Goal: Task Accomplishment & Management: Manage account settings

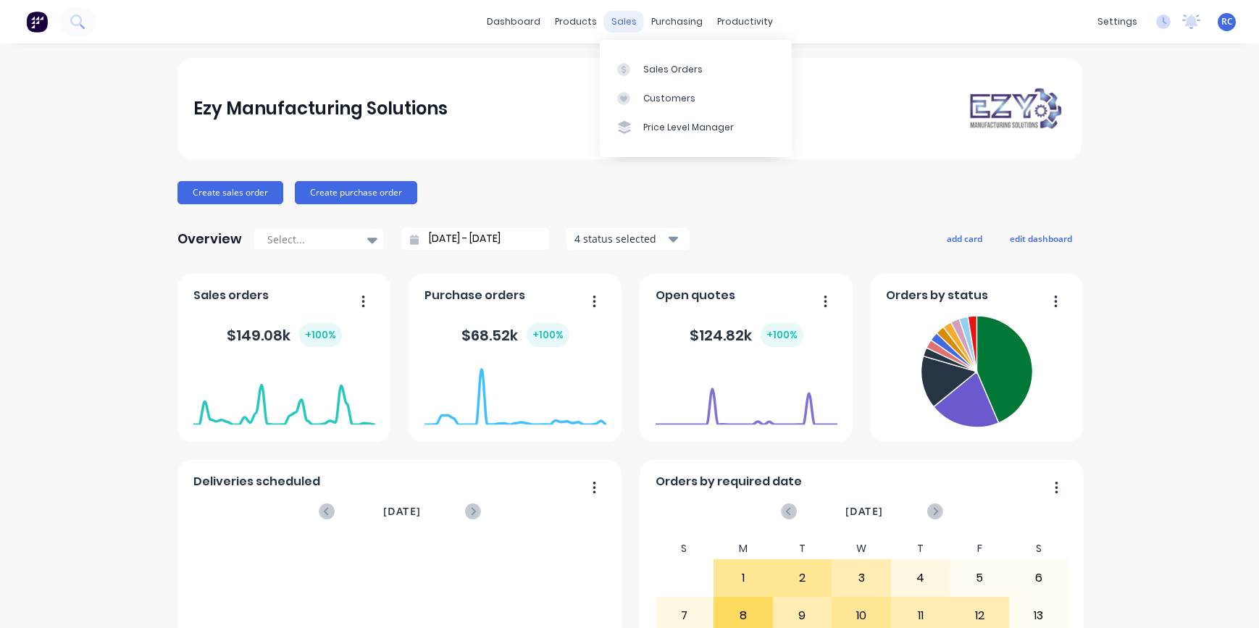
click at [619, 20] on div "sales" at bounding box center [624, 22] width 40 height 22
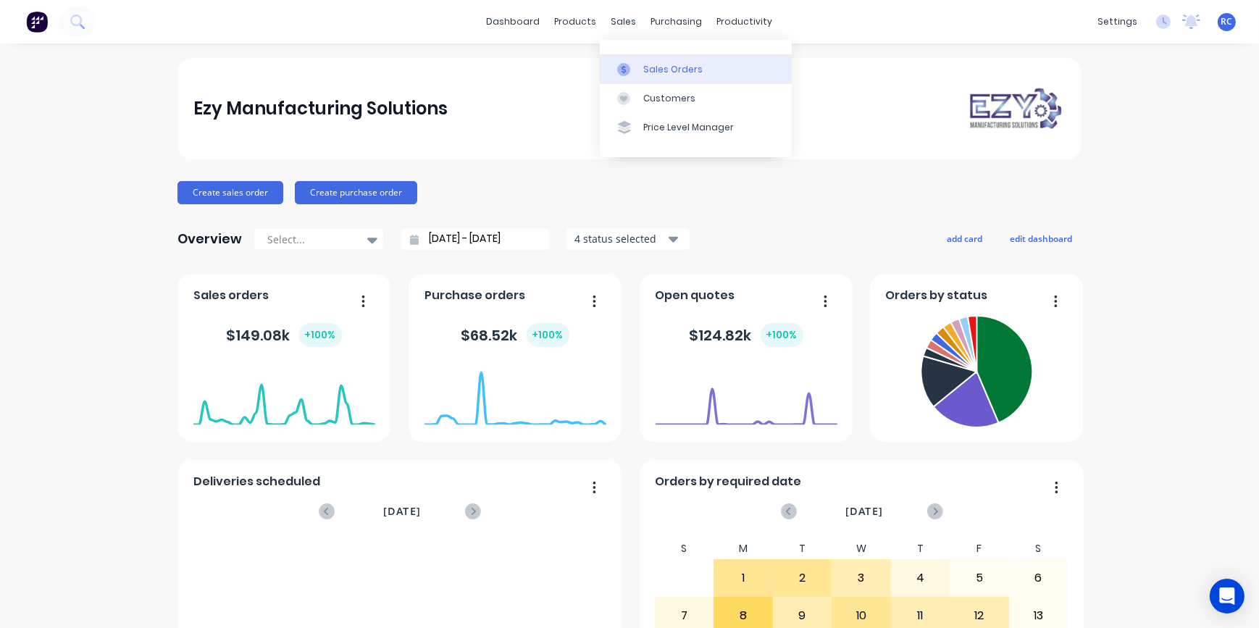
click at [668, 66] on div "Sales Orders" at bounding box center [672, 69] width 59 height 13
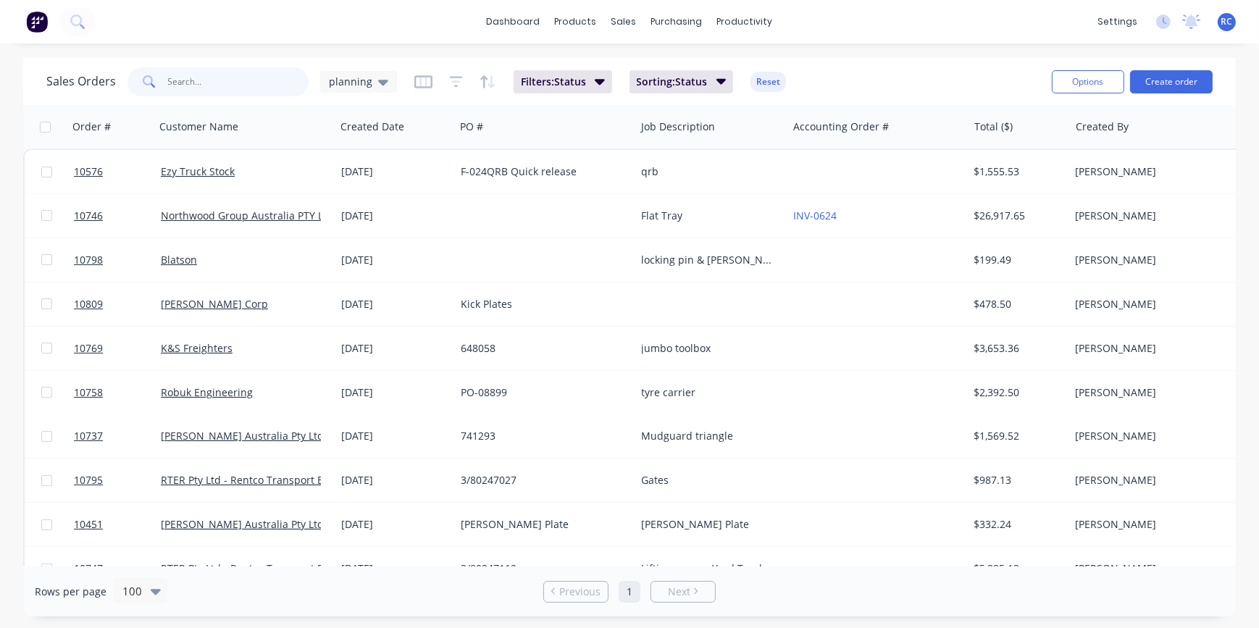
click at [196, 91] on input "text" at bounding box center [238, 81] width 141 height 29
type input "10809"
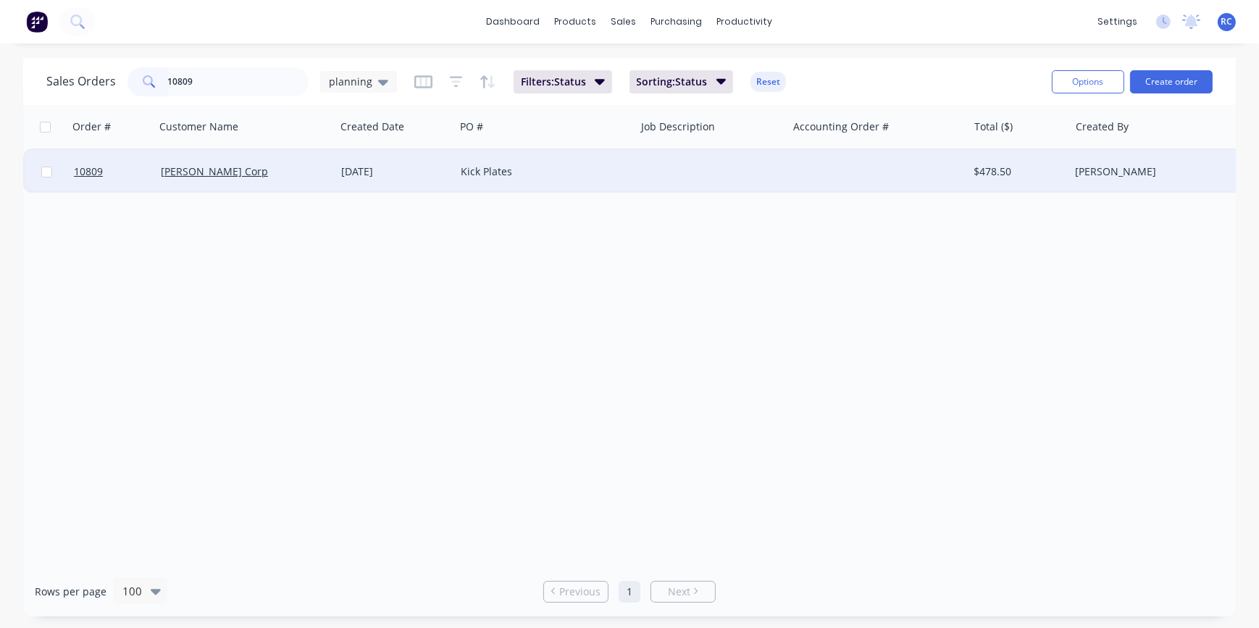
click at [175, 178] on div "[PERSON_NAME] Corp" at bounding box center [241, 171] width 161 height 14
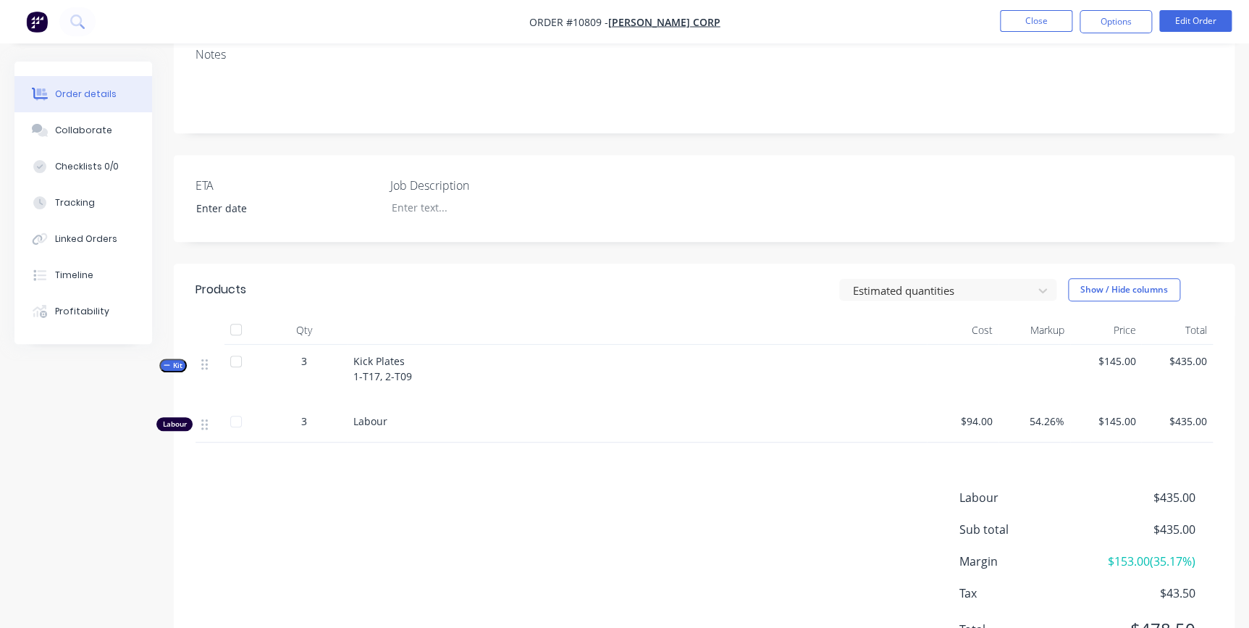
scroll to position [320, 0]
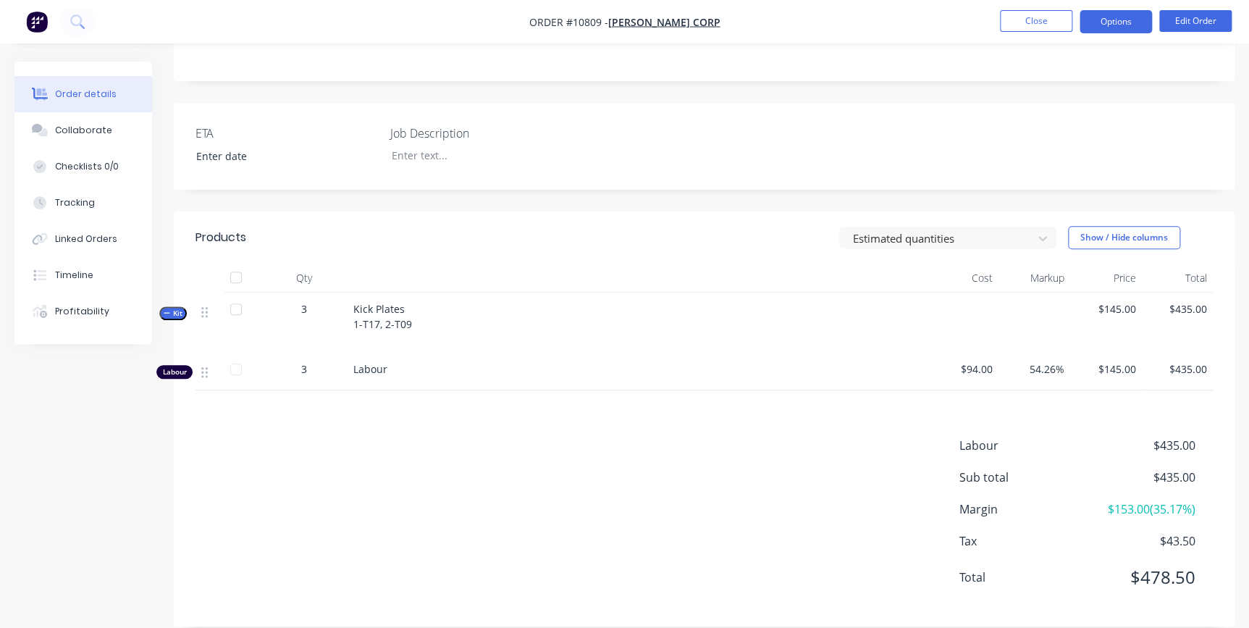
click at [1115, 29] on button "Options" at bounding box center [1116, 21] width 72 height 23
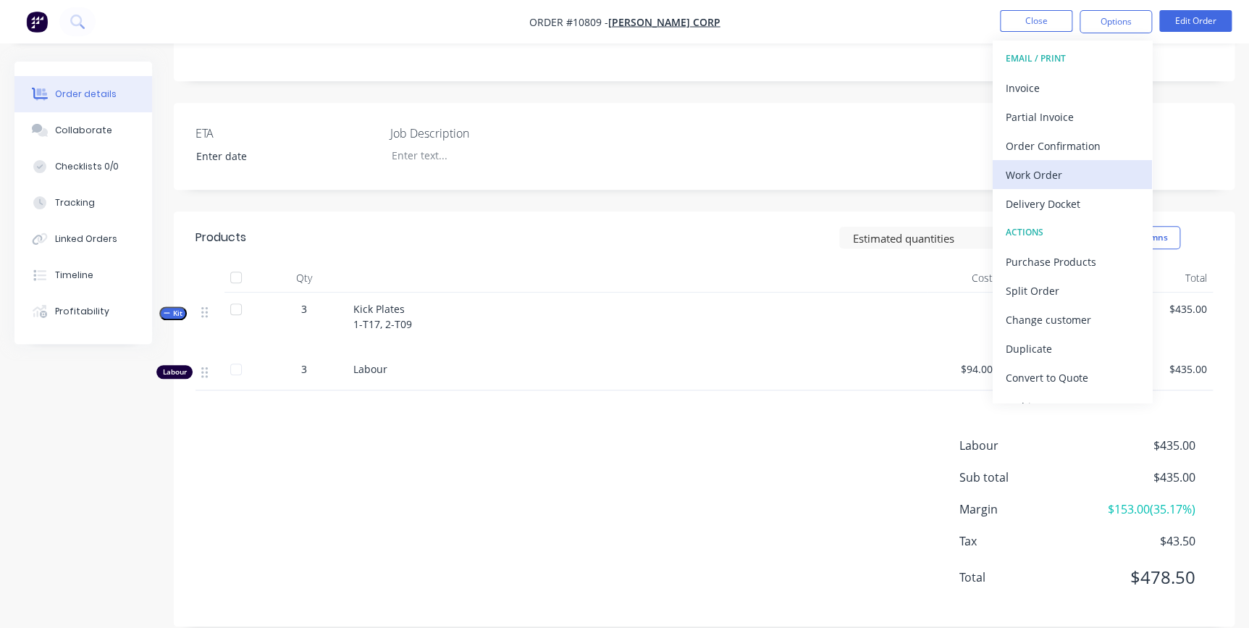
click at [1038, 182] on div "Work Order" at bounding box center [1072, 174] width 133 height 21
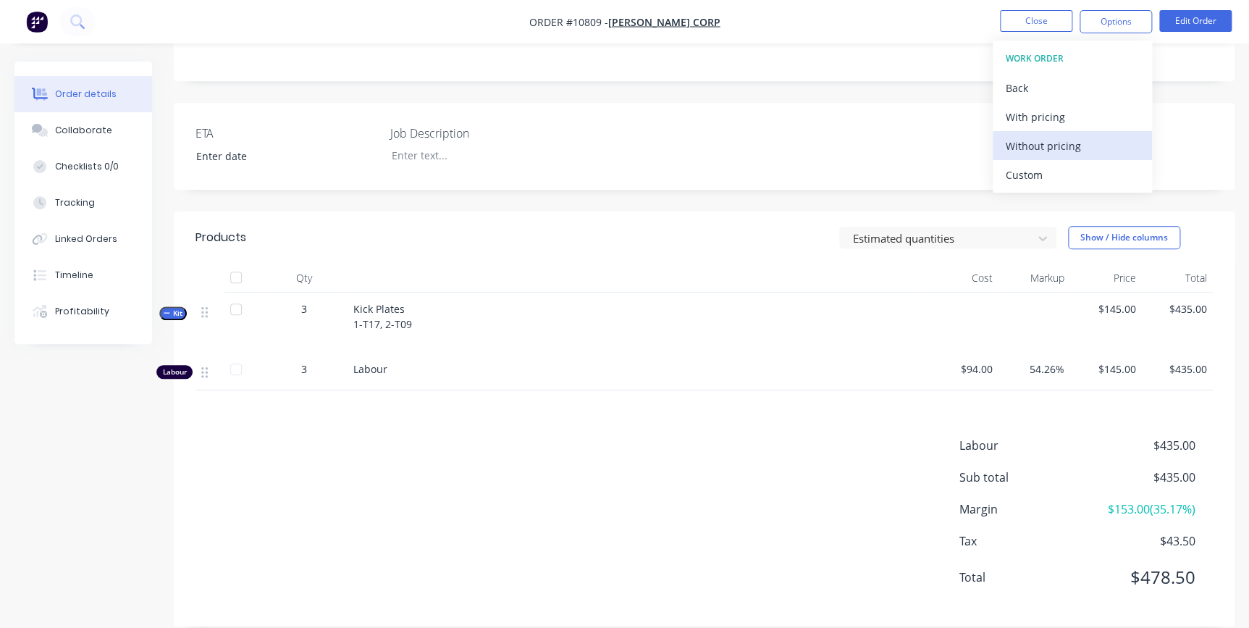
click at [1036, 141] on div "Without pricing" at bounding box center [1072, 145] width 133 height 21
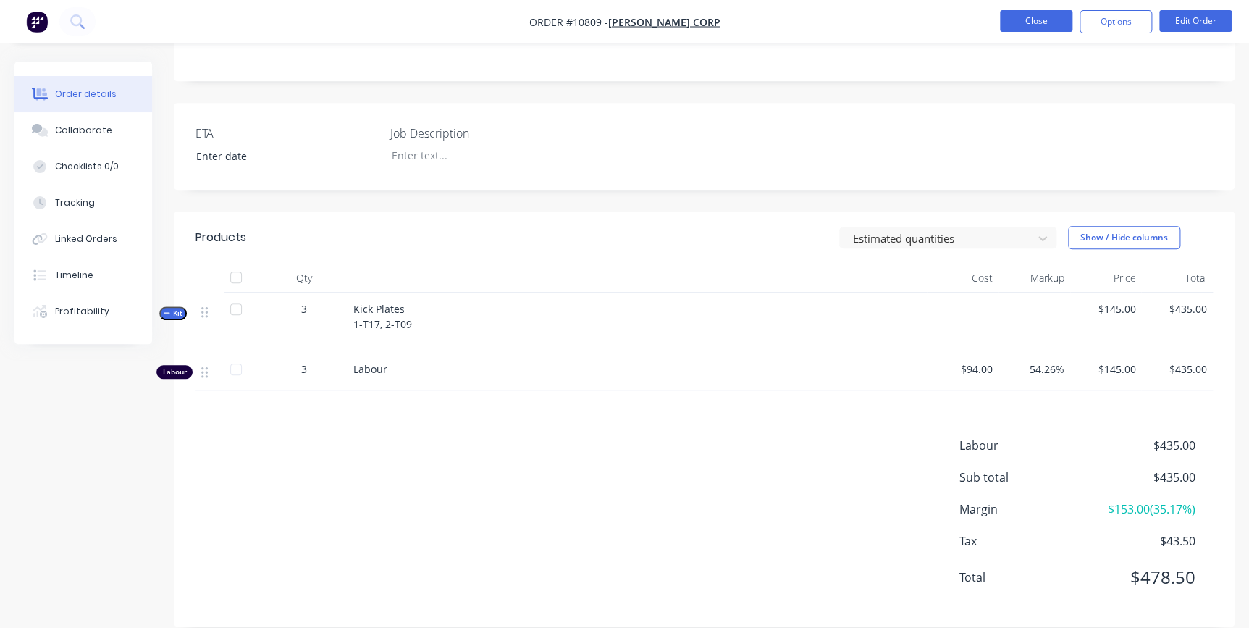
click at [1038, 22] on button "Close" at bounding box center [1036, 21] width 72 height 22
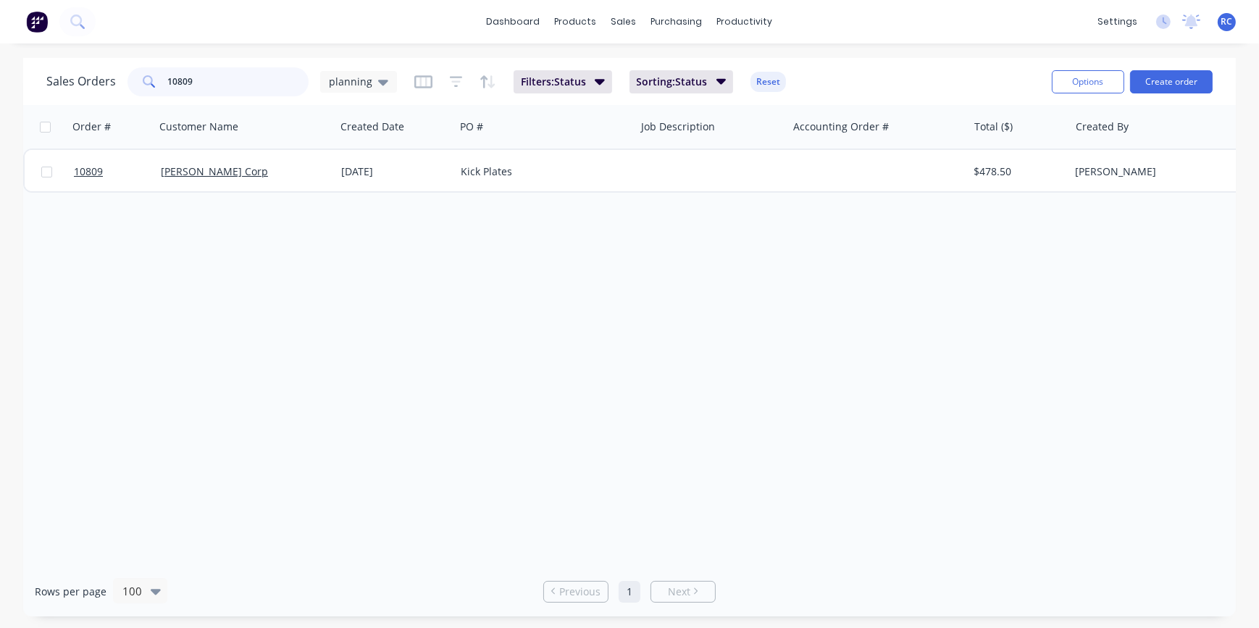
click at [193, 89] on input "10809" at bounding box center [238, 81] width 141 height 29
type input "10808"
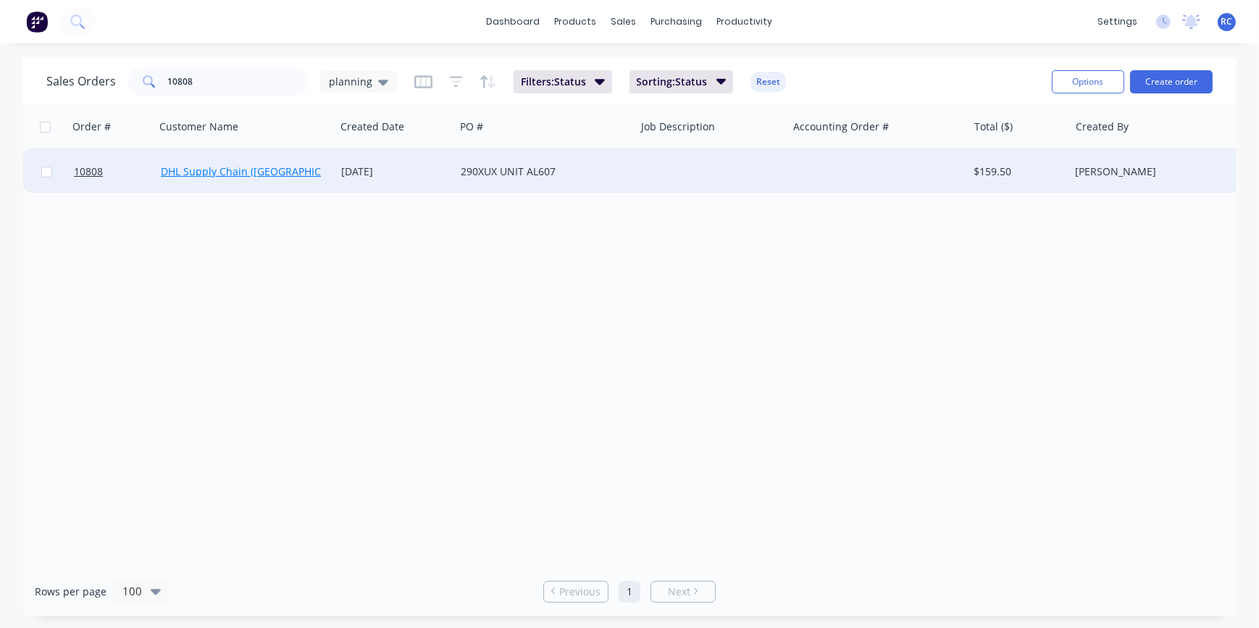
click at [211, 174] on link "DHL Supply Chain (Australia) Pty Lt" at bounding box center [273, 171] width 225 height 14
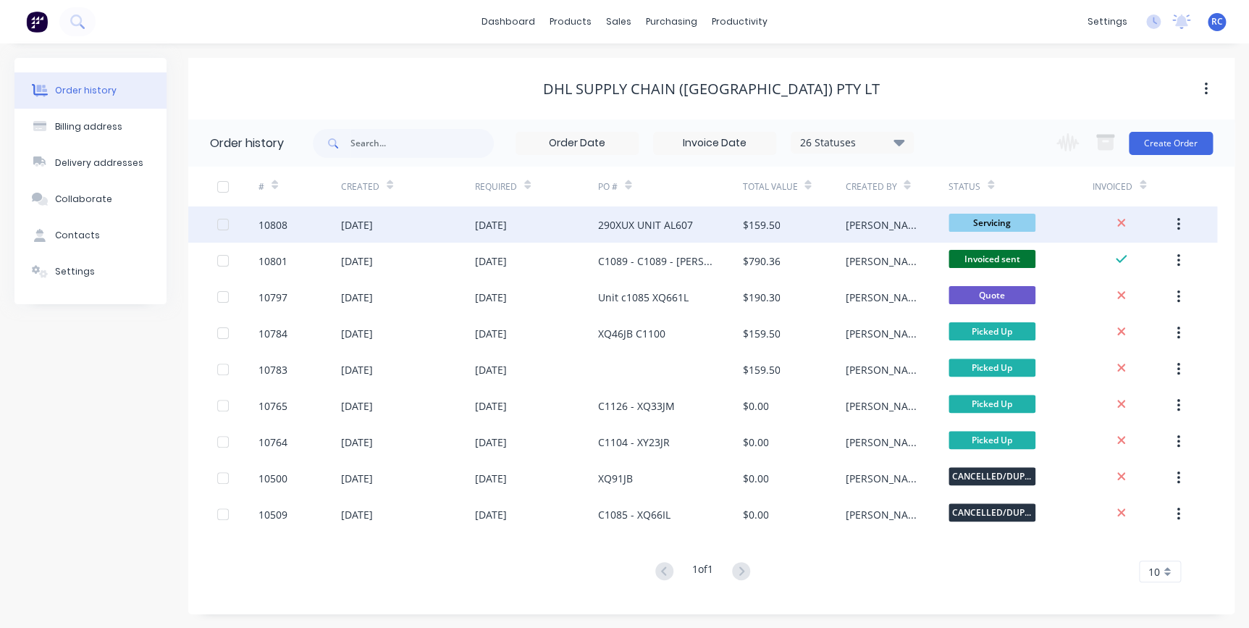
click at [419, 217] on div "[DATE]" at bounding box center [408, 224] width 134 height 36
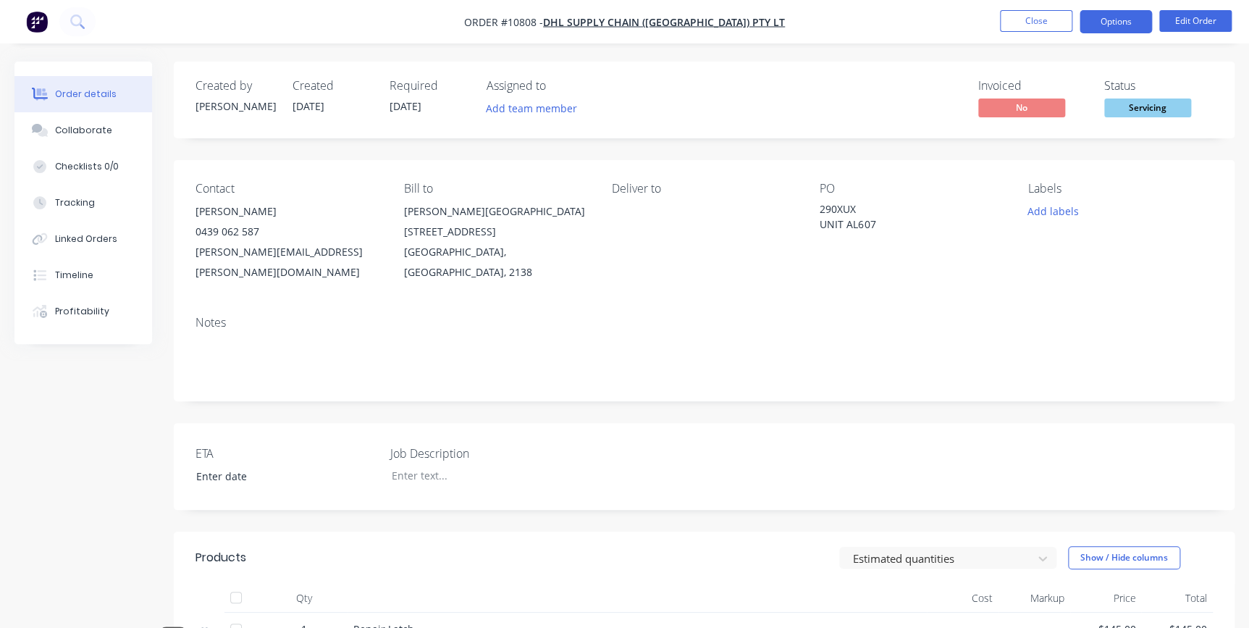
click at [1130, 20] on button "Options" at bounding box center [1116, 21] width 72 height 23
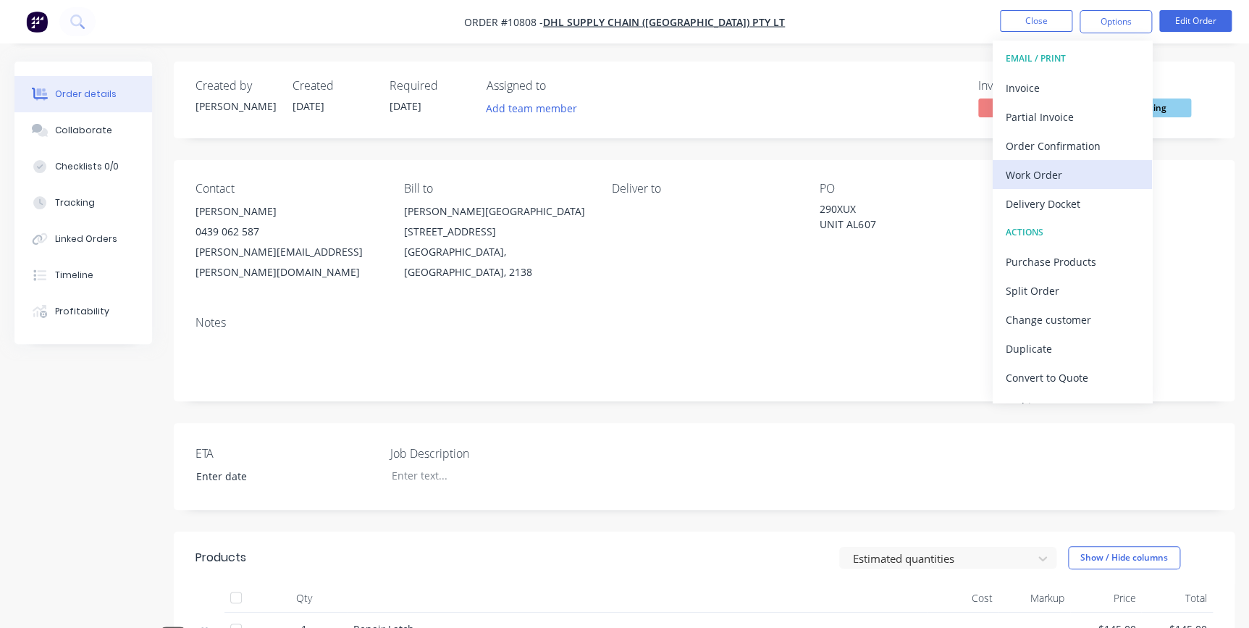
click at [1047, 172] on div "Work Order" at bounding box center [1072, 174] width 133 height 21
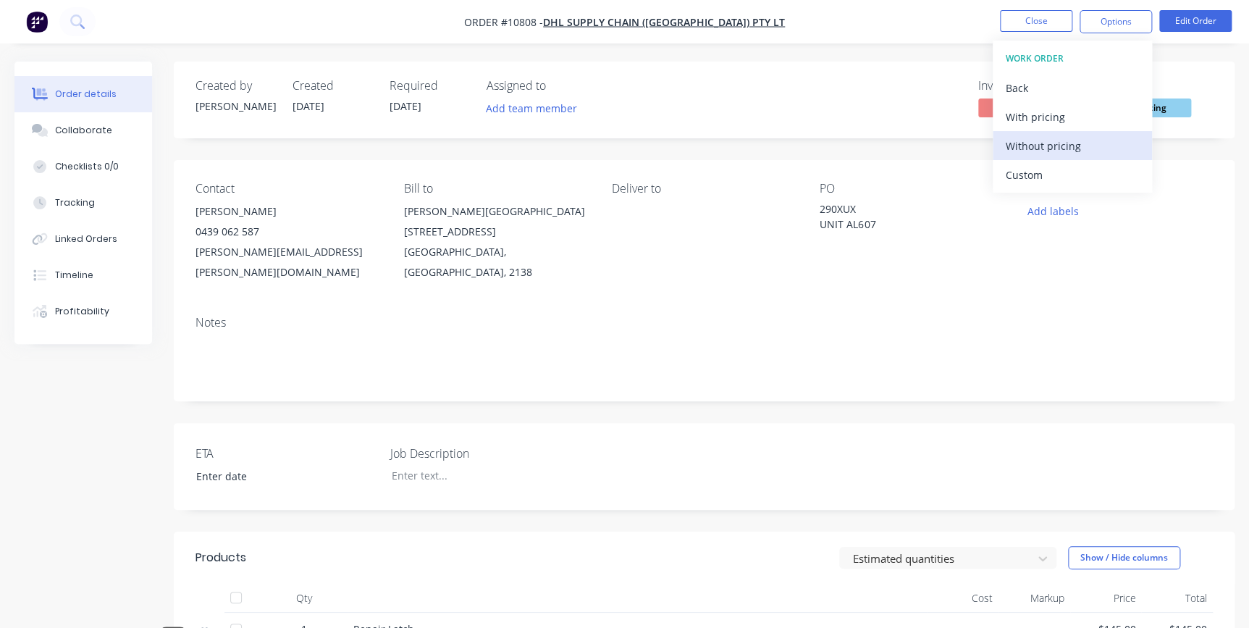
click at [1015, 140] on div "Without pricing" at bounding box center [1072, 145] width 133 height 21
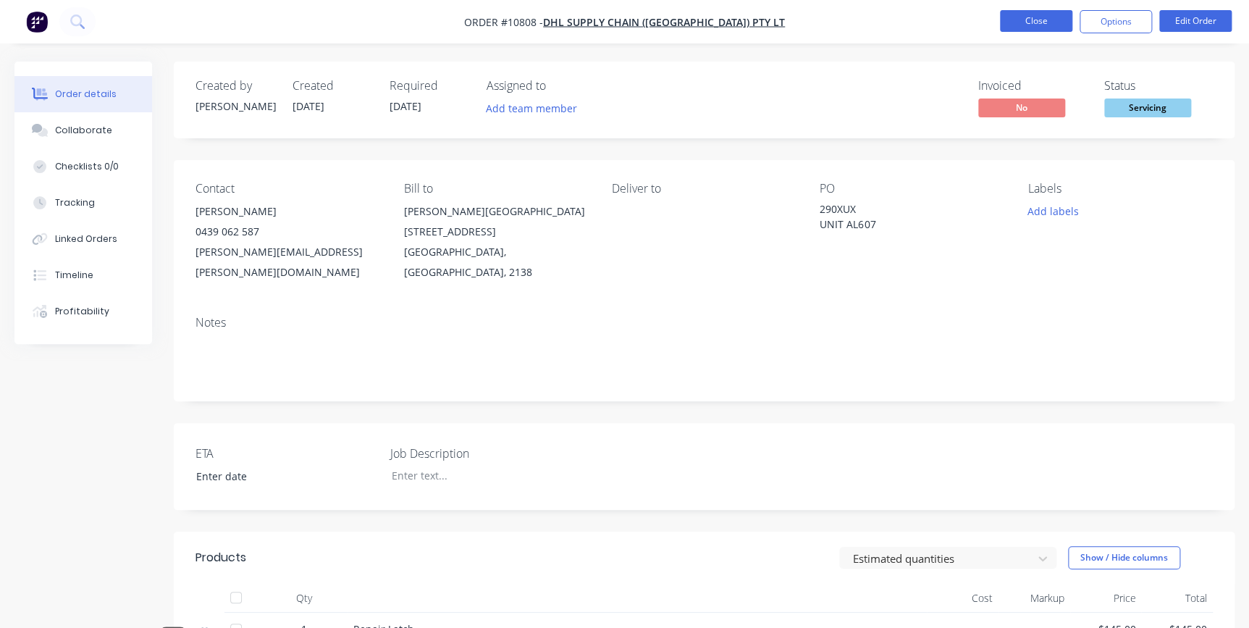
click at [1038, 25] on button "Close" at bounding box center [1036, 21] width 72 height 22
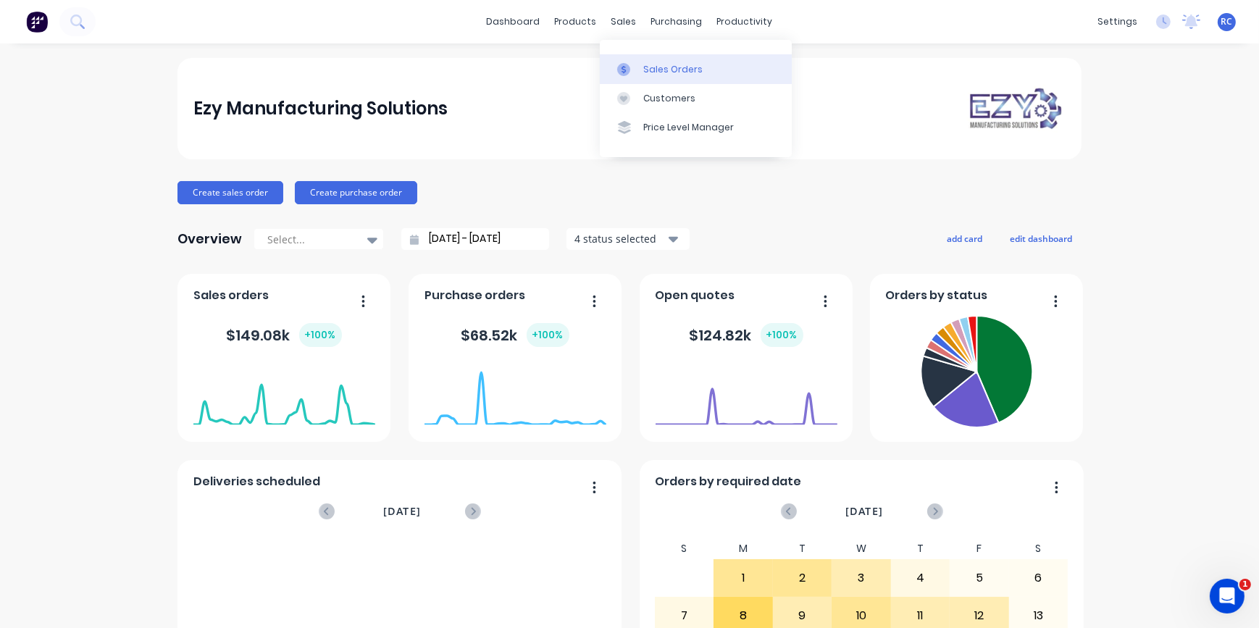
click at [652, 71] on div "Sales Orders" at bounding box center [672, 69] width 59 height 13
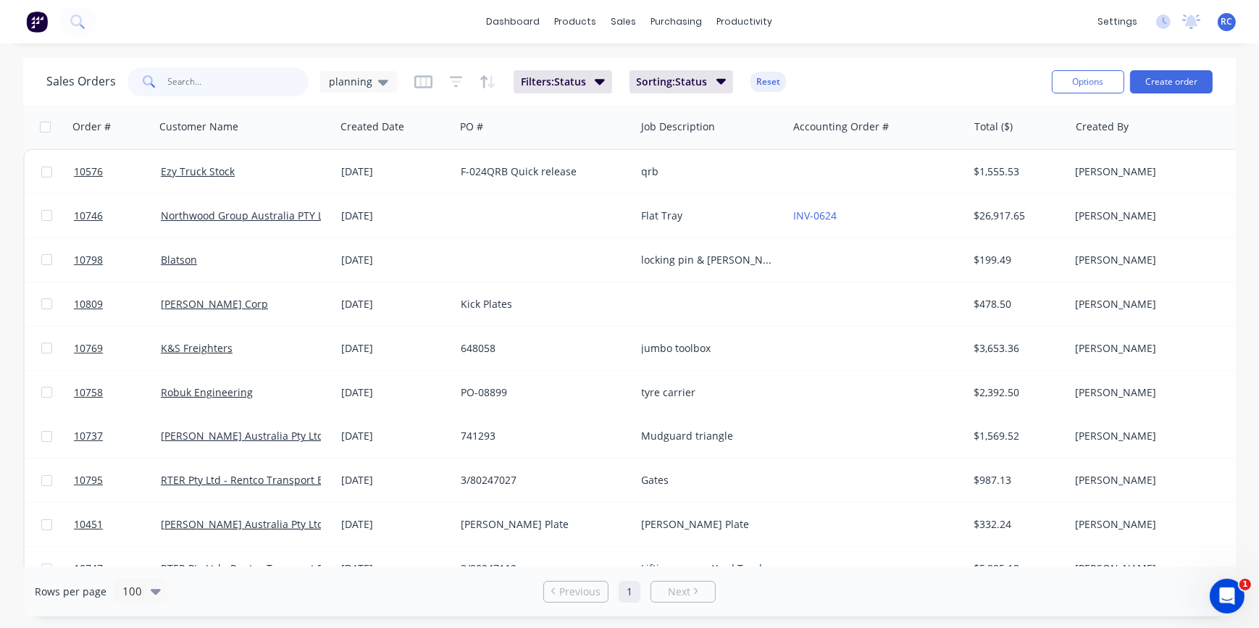
click at [180, 80] on input "text" at bounding box center [238, 81] width 141 height 29
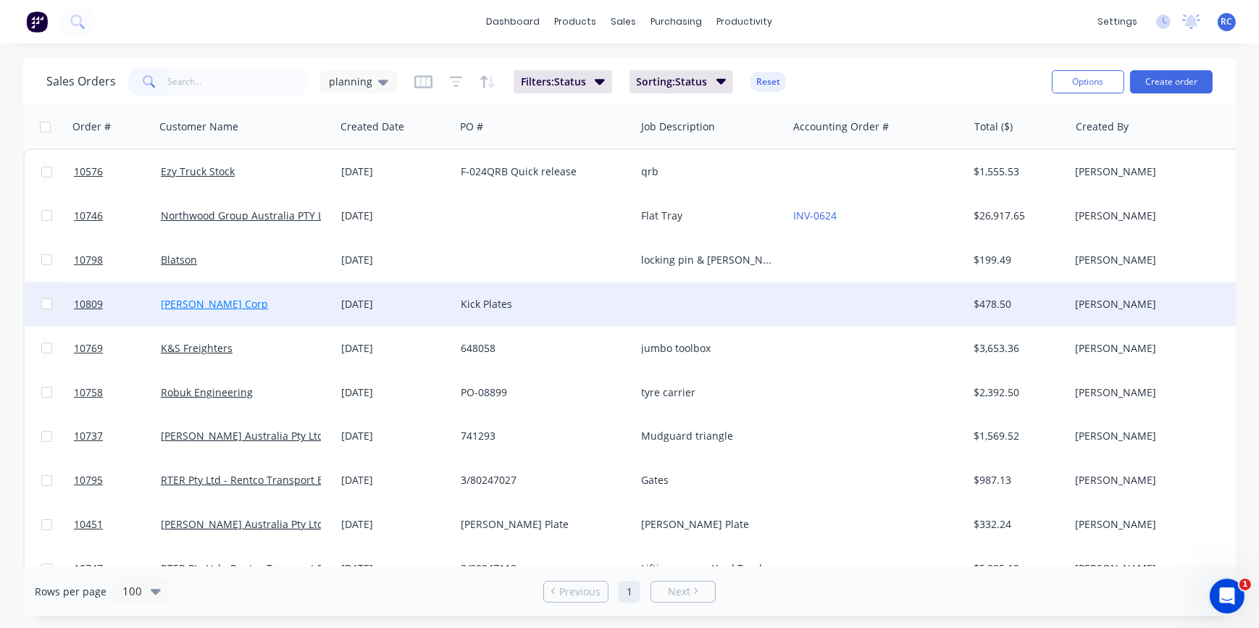
click at [188, 302] on link "[PERSON_NAME] Corp" at bounding box center [214, 304] width 107 height 14
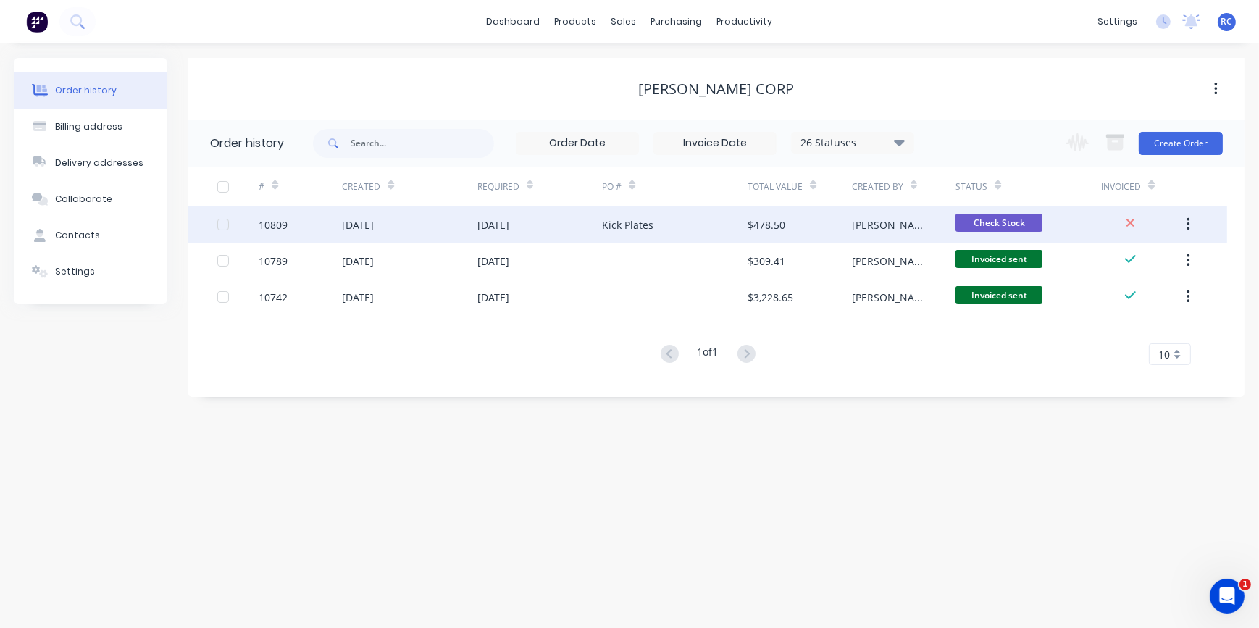
click at [350, 219] on div "[DATE]" at bounding box center [358, 224] width 32 height 15
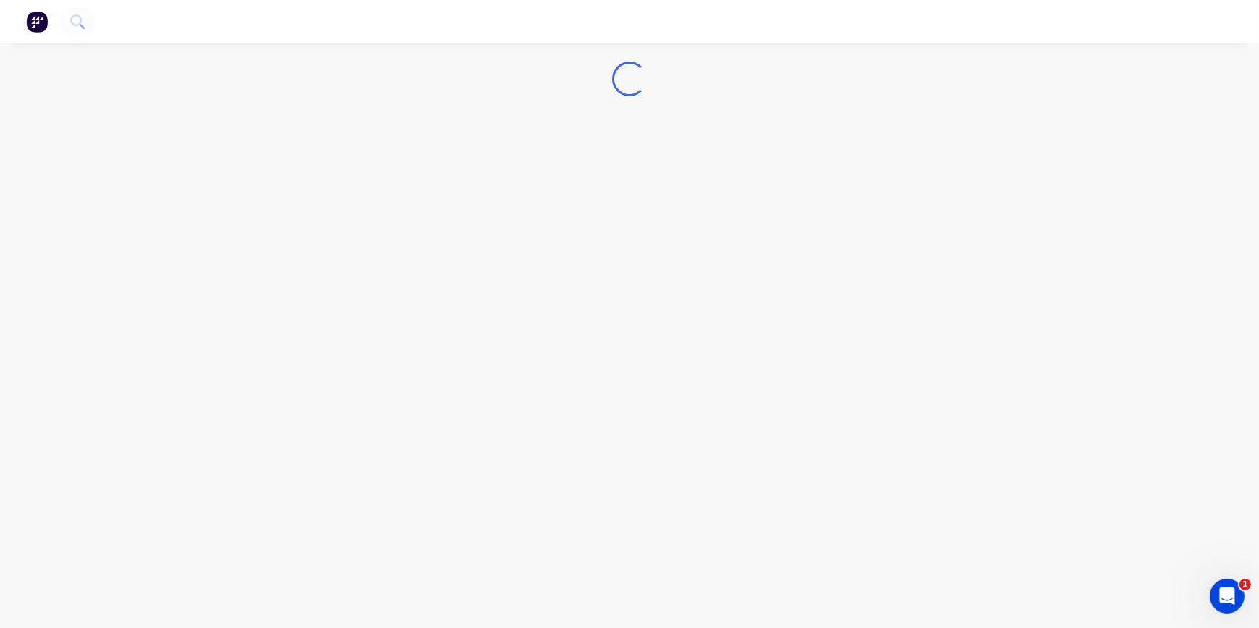
click at [349, 219] on div "Loading..." at bounding box center [629, 314] width 1259 height 628
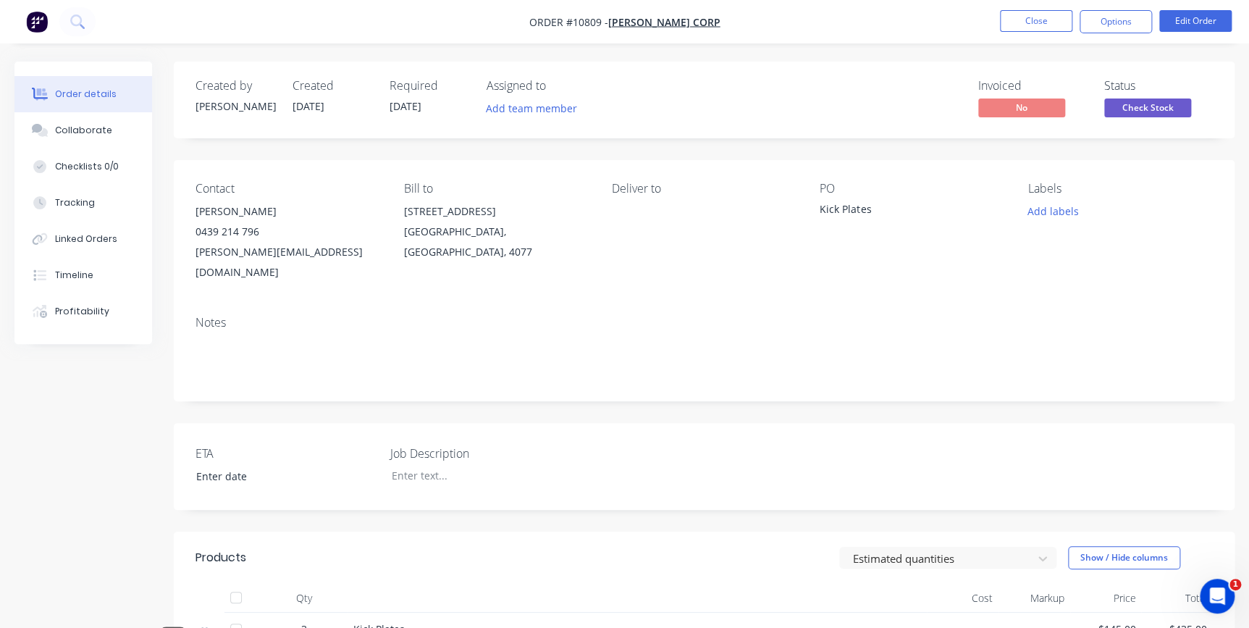
scroll to position [320, 0]
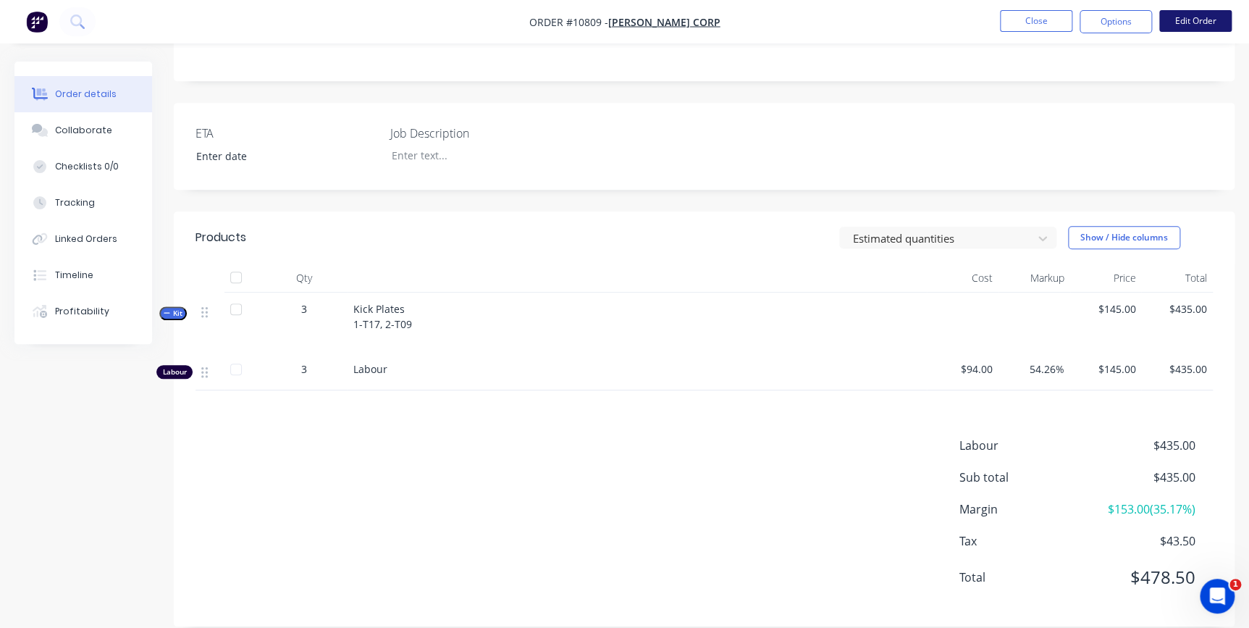
click at [1199, 22] on button "Edit Order" at bounding box center [1195, 21] width 72 height 22
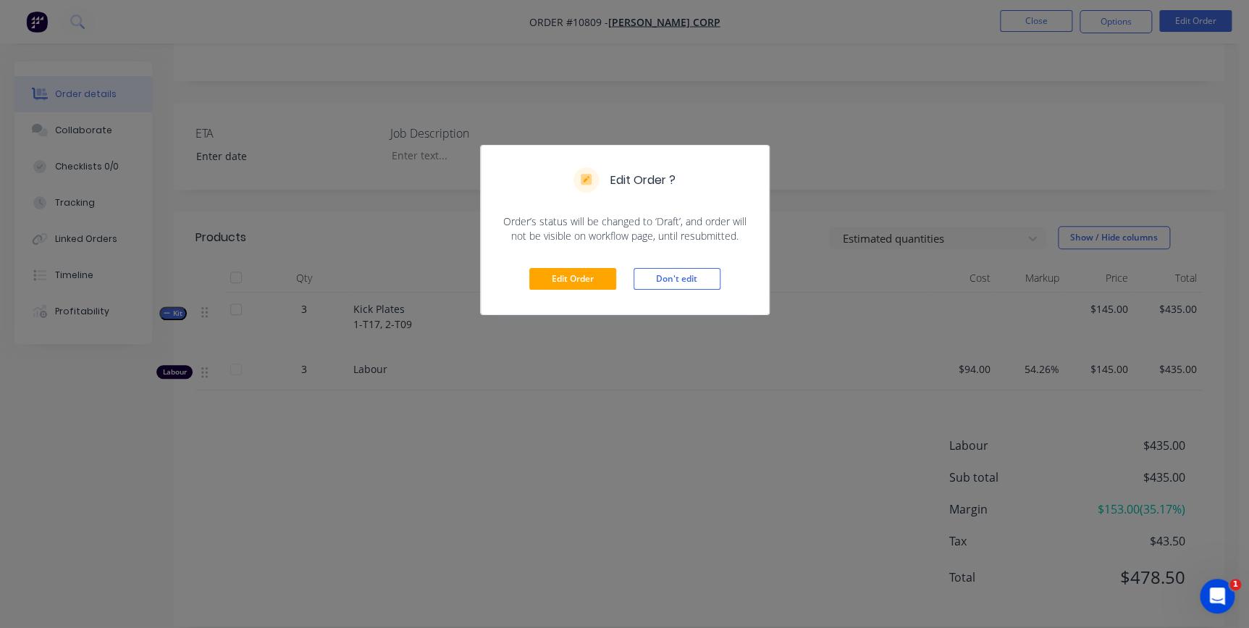
click at [576, 261] on div "Edit Order Don't edit" at bounding box center [625, 278] width 288 height 71
click at [574, 280] on button "Edit Order" at bounding box center [572, 279] width 87 height 22
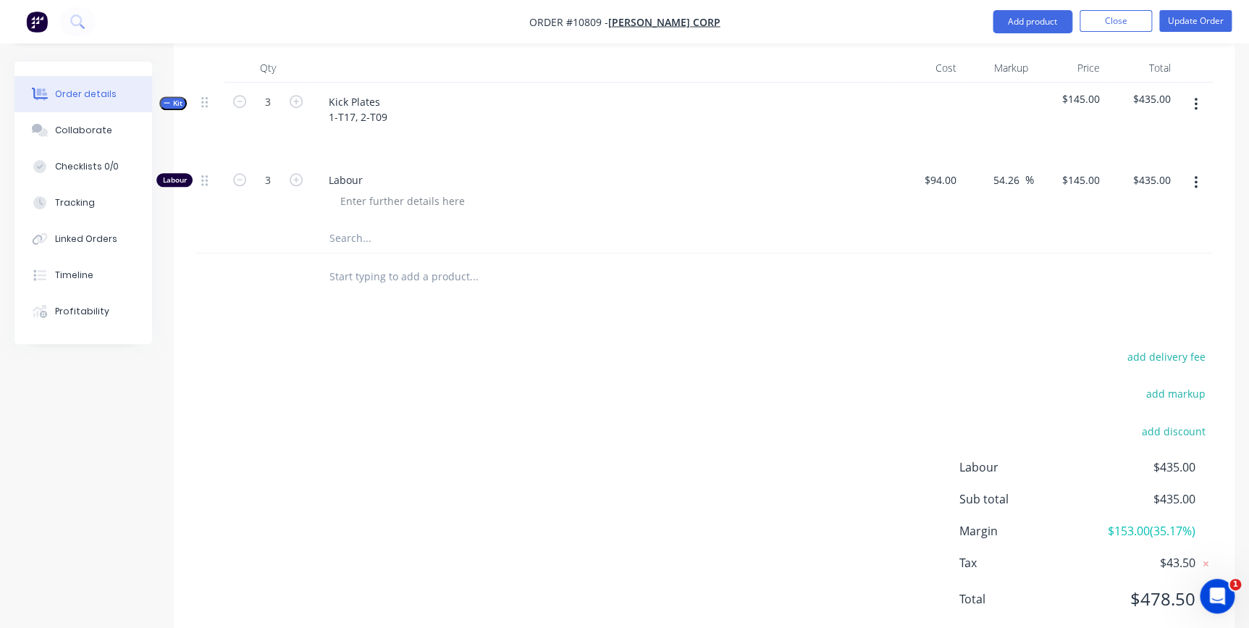
scroll to position [356, 0]
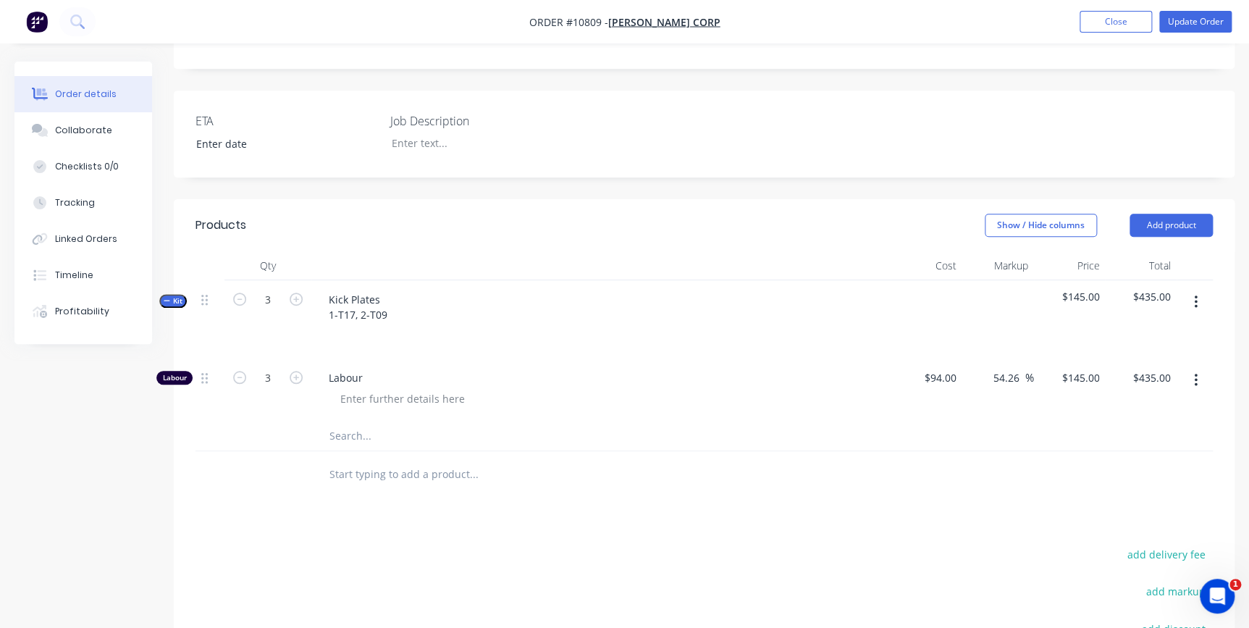
click at [1195, 294] on icon "button" at bounding box center [1196, 302] width 4 height 16
click at [1145, 387] on div "Duplicate" at bounding box center [1144, 397] width 112 height 21
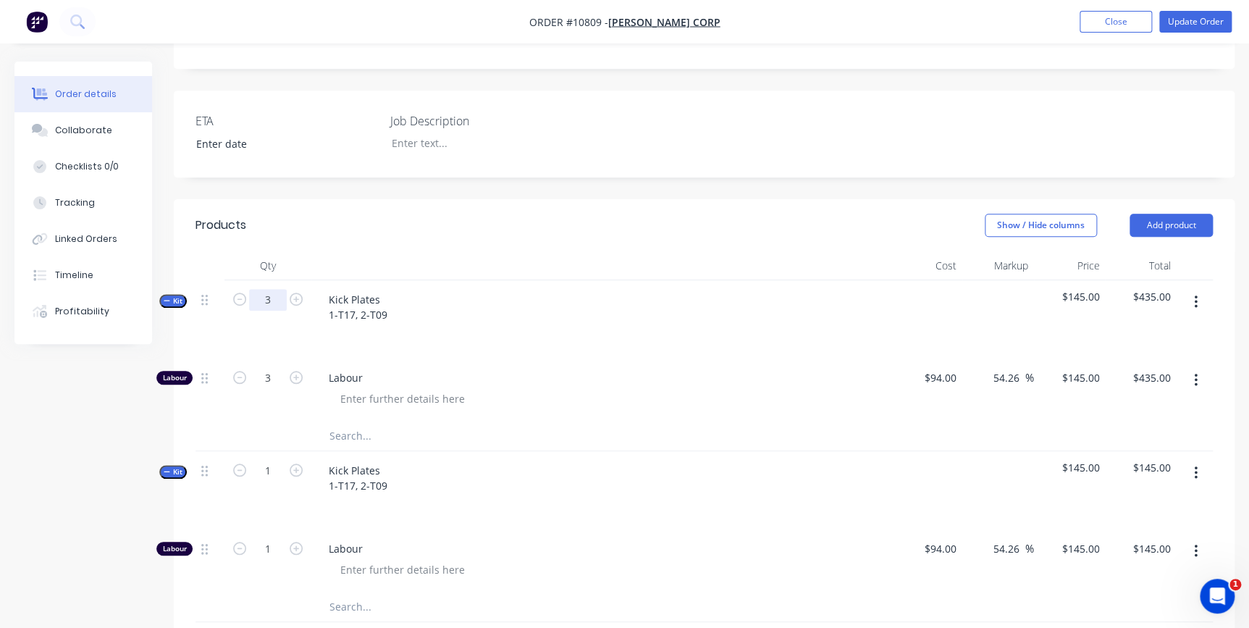
click at [260, 289] on input "3" at bounding box center [268, 300] width 38 height 22
type input "1"
type input "$145.00"
click at [195, 290] on div "Qty Cost Markup Price Total Kit 1 Kick Plates 1-T17, 2-T09 $145.00 $145.00 Labo…" at bounding box center [704, 460] width 1061 height 418
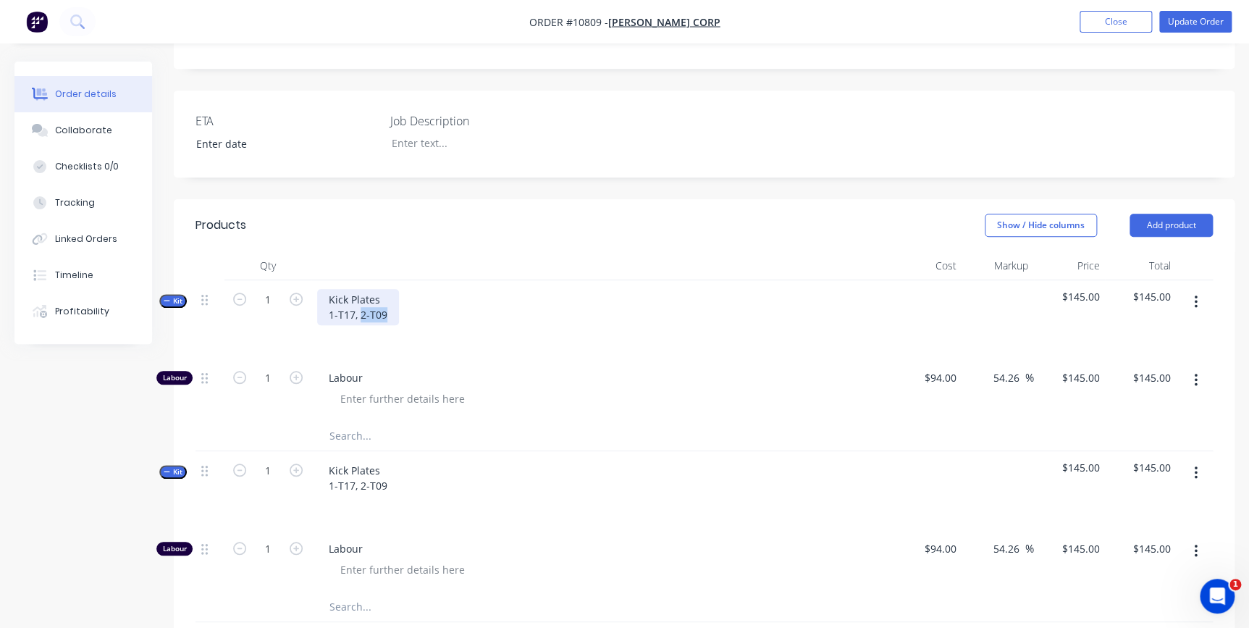
drag, startPoint x: 358, startPoint y: 272, endPoint x: 406, endPoint y: 271, distance: 47.8
click at [406, 280] on div "Kick Plates 1-T17, 2-T09" at bounding box center [600, 319] width 579 height 78
drag, startPoint x: 356, startPoint y: 447, endPoint x: 319, endPoint y: 447, distance: 36.2
click at [319, 460] on div "Kick Plates 1-T17, 2-T09" at bounding box center [358, 478] width 82 height 36
click at [289, 461] on button "button" at bounding box center [296, 468] width 19 height 15
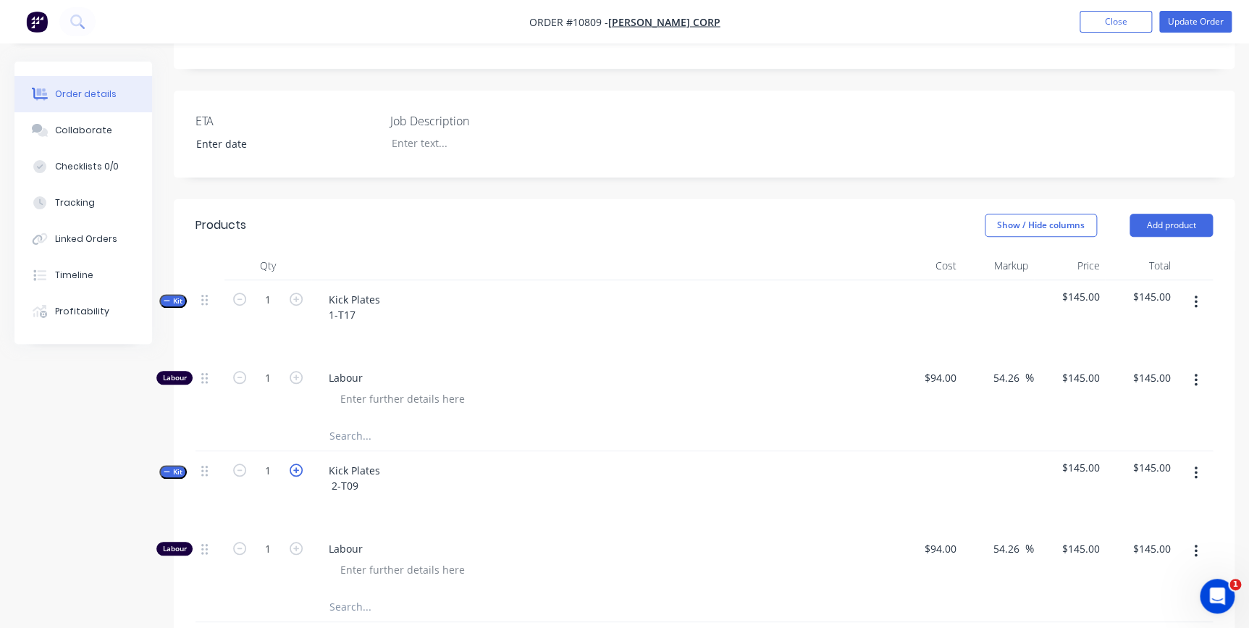
type input "2"
type input "$290.00"
click at [495, 496] on div at bounding box center [601, 506] width 568 height 21
click at [1217, 20] on button "Update Order" at bounding box center [1195, 22] width 72 height 22
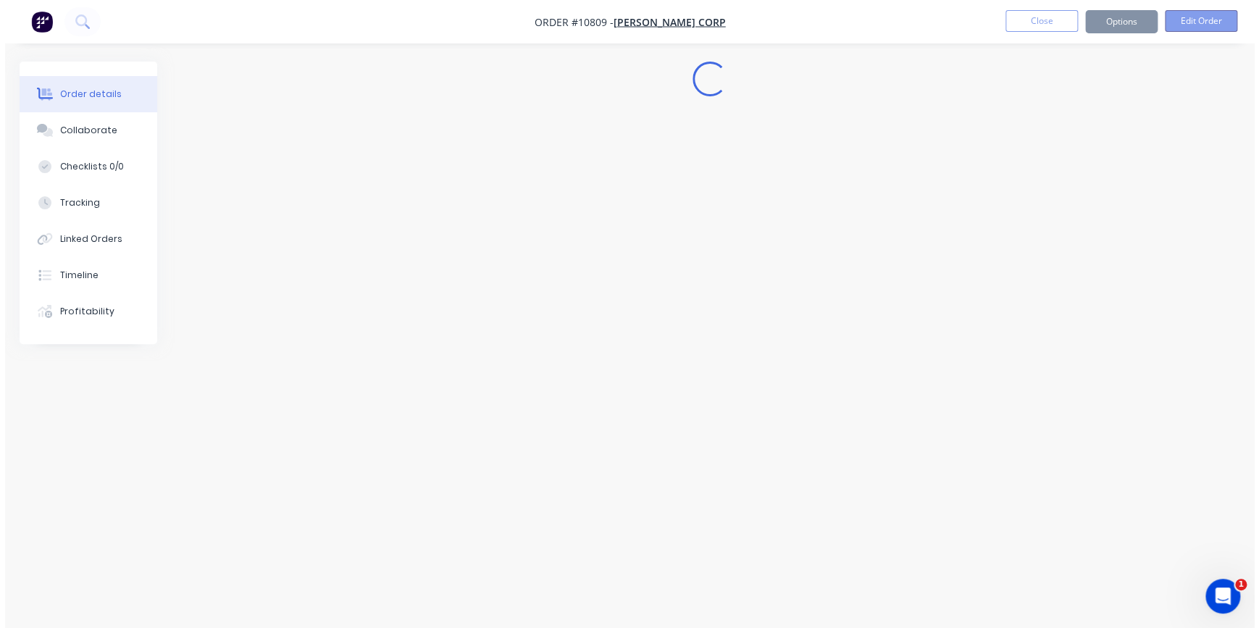
scroll to position [0, 0]
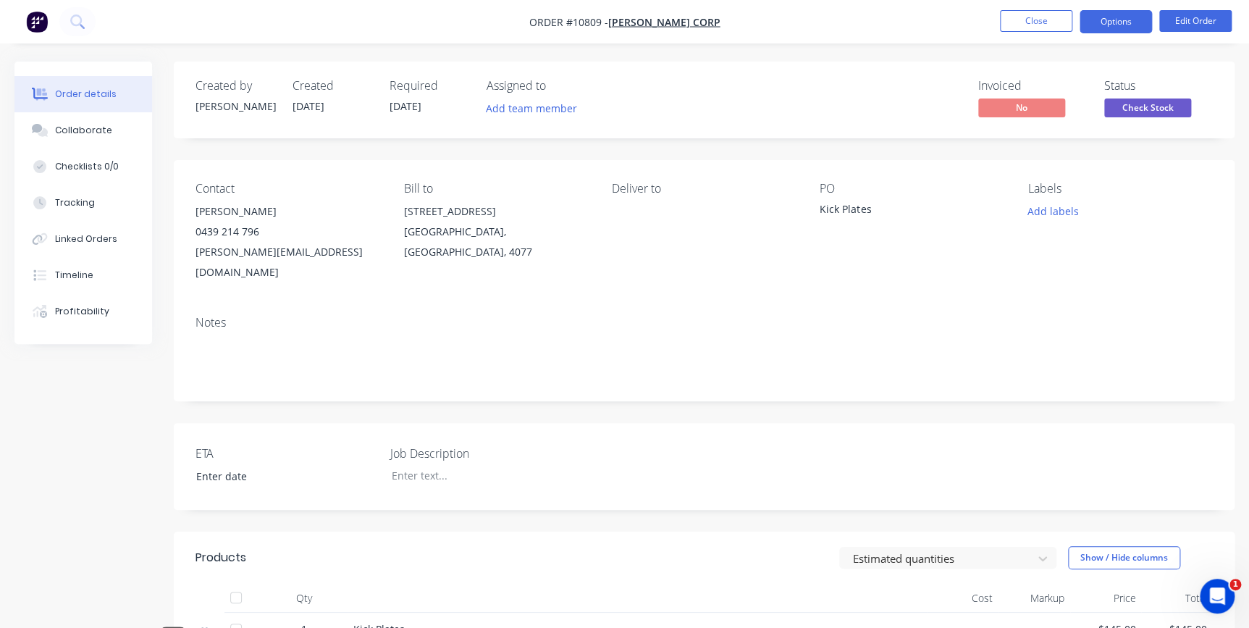
click at [1111, 19] on button "Options" at bounding box center [1116, 21] width 72 height 23
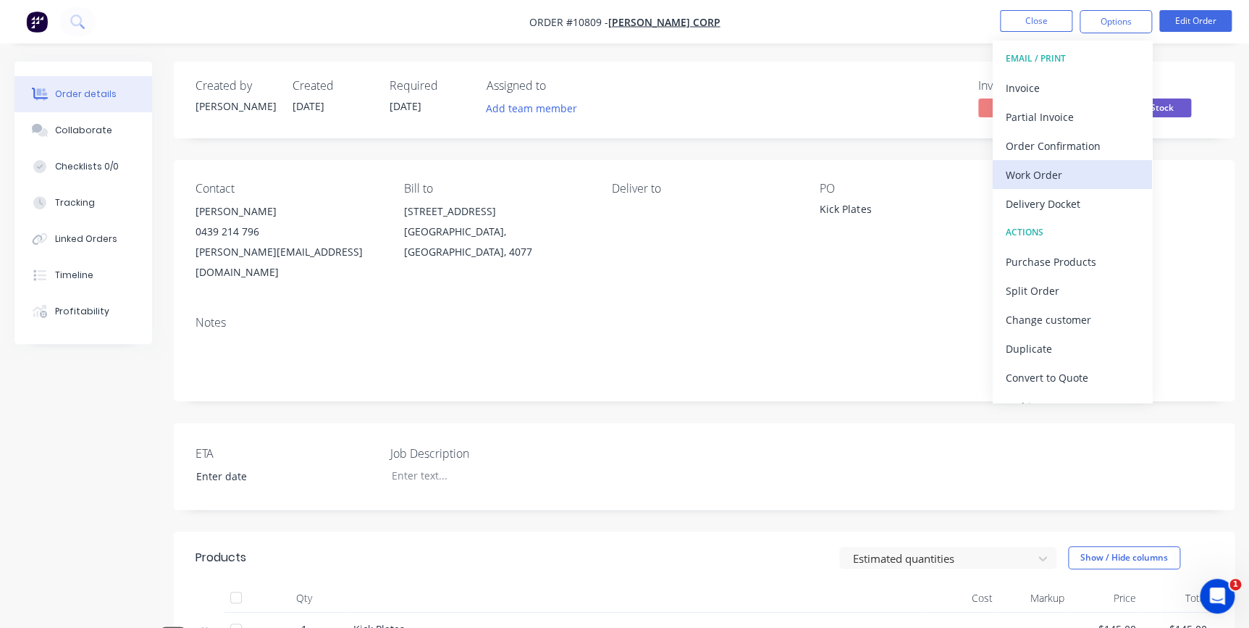
click at [1031, 168] on div "Work Order" at bounding box center [1072, 174] width 133 height 21
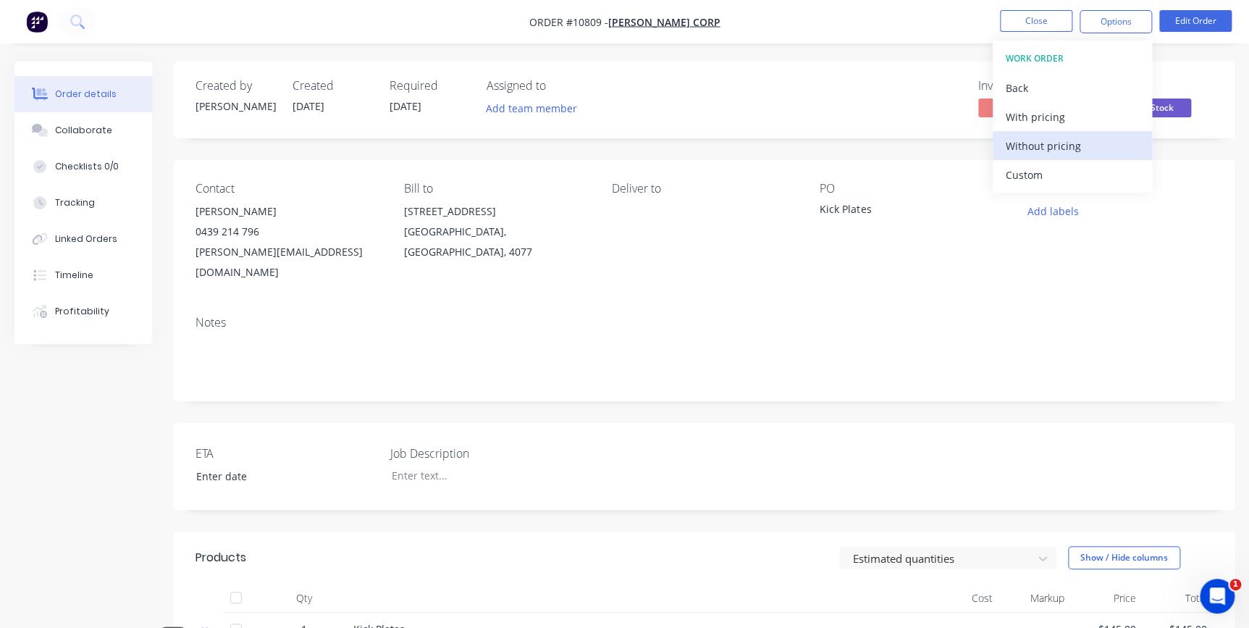
click at [1026, 145] on div "Without pricing" at bounding box center [1072, 145] width 133 height 21
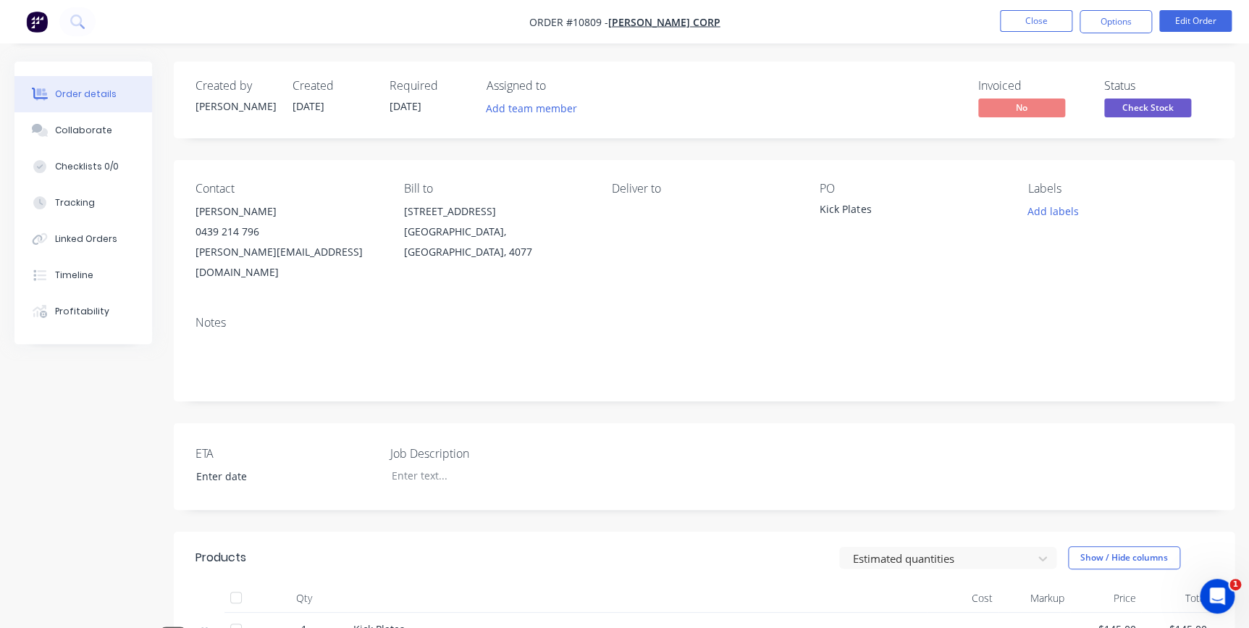
click at [927, 62] on div "Created by [PERSON_NAME] Created [DATE] Required [DATE] Assigned to Add team me…" at bounding box center [704, 100] width 1061 height 77
click at [1162, 112] on span "Check Stock" at bounding box center [1147, 107] width 87 height 18
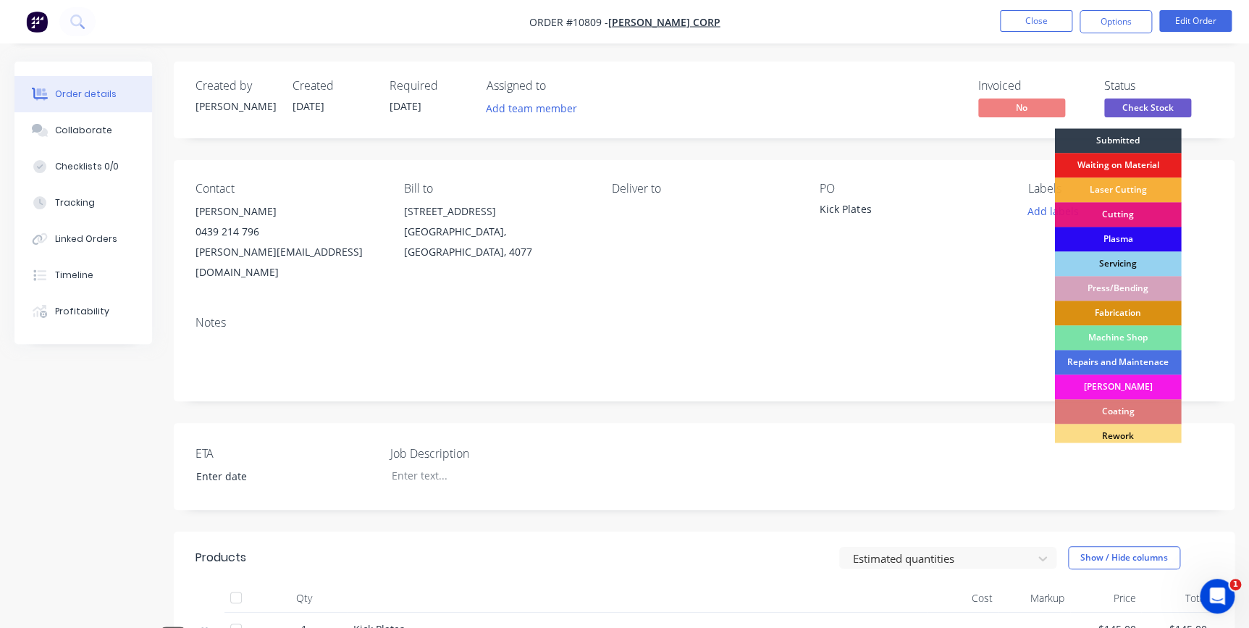
click at [1138, 239] on div "Plasma" at bounding box center [1117, 239] width 127 height 25
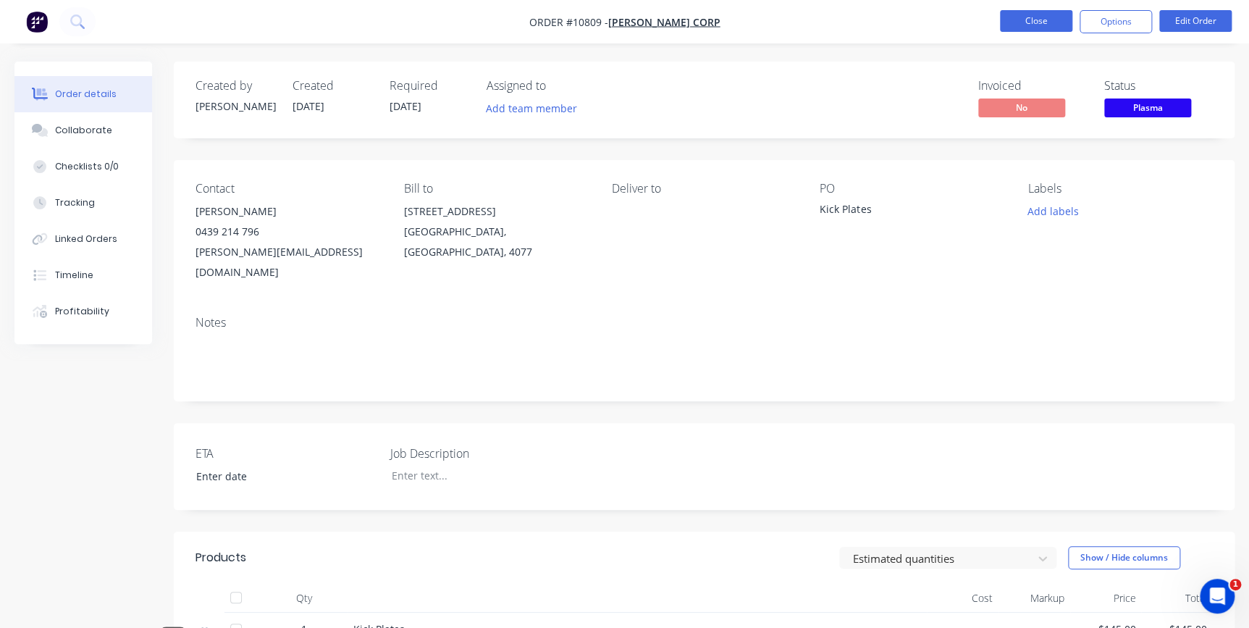
click at [1023, 20] on button "Close" at bounding box center [1036, 21] width 72 height 22
